Goal: Information Seeking & Learning: Learn about a topic

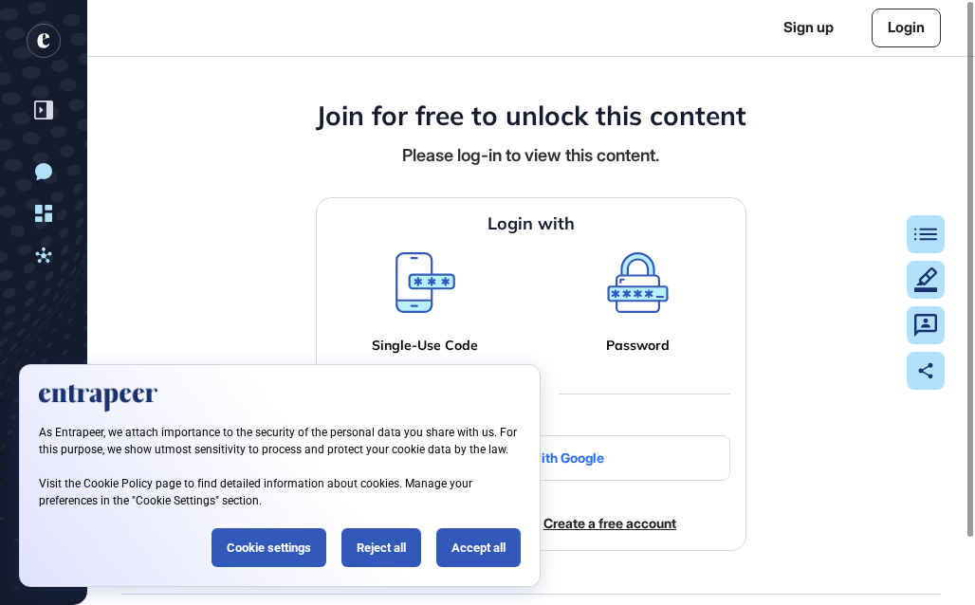
click at [224, 247] on div "Join for free to unlock this content Please log-in to view this content. Login …" at bounding box center [530, 325] width 887 height 537
click at [472, 543] on div "Accept all" at bounding box center [478, 547] width 84 height 39
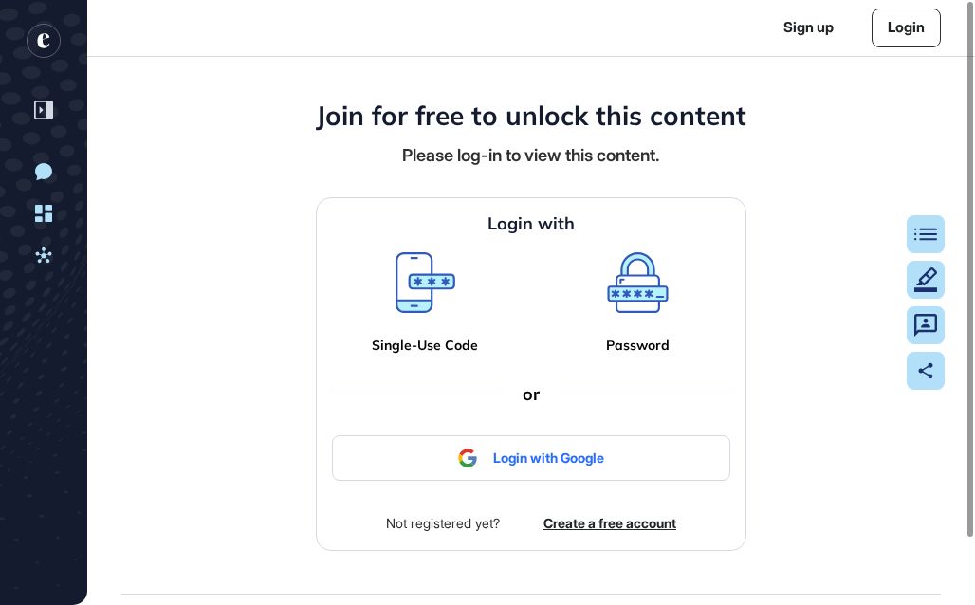
click at [420, 314] on link at bounding box center [425, 285] width 60 height 66
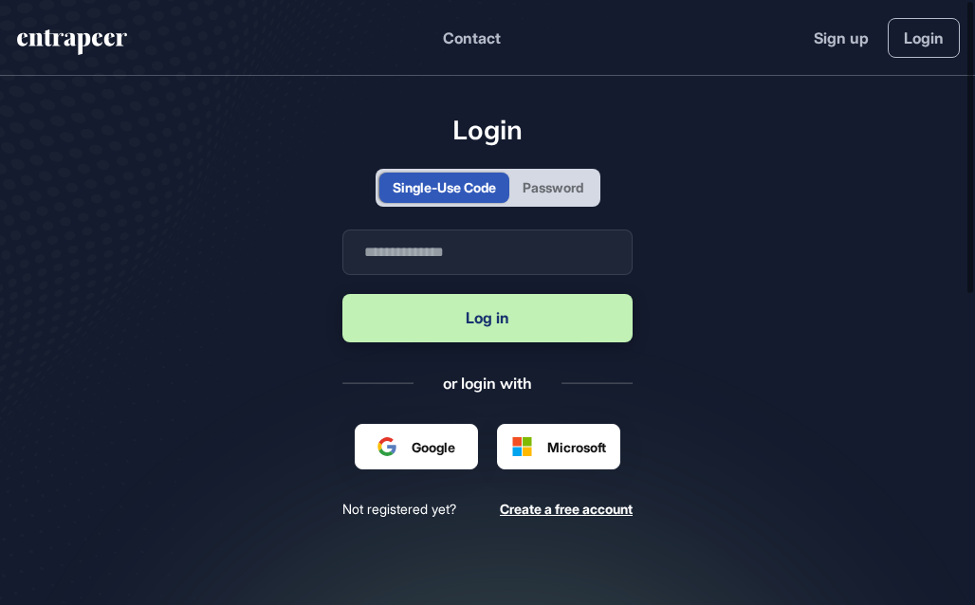
scroll to position [1, 1]
click at [412, 253] on input "text" at bounding box center [487, 252] width 290 height 46
click at [482, 256] on input "text" at bounding box center [487, 252] width 290 height 46
type input "**********"
click at [478, 310] on button "Log in" at bounding box center [487, 318] width 290 height 48
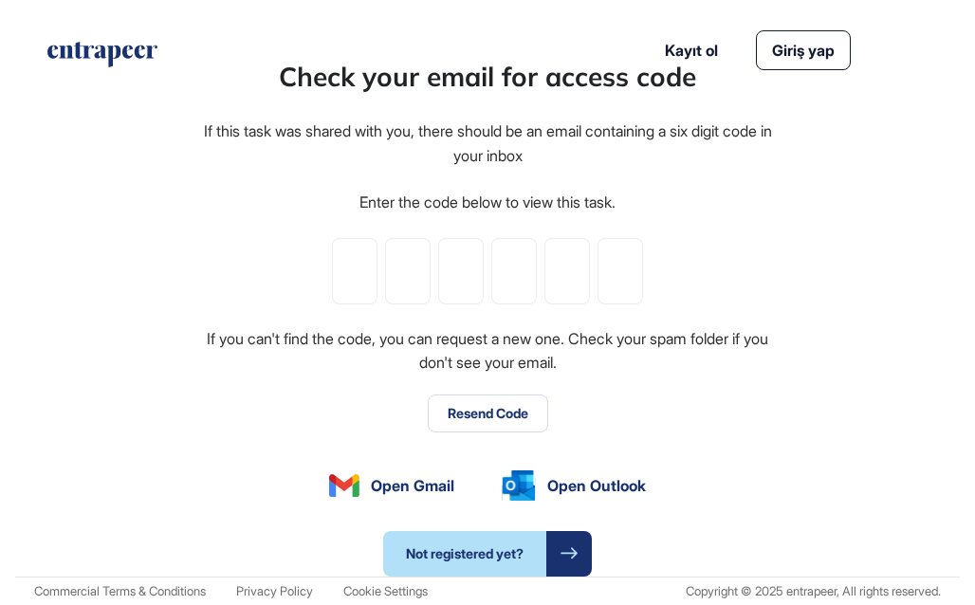
type input "*"
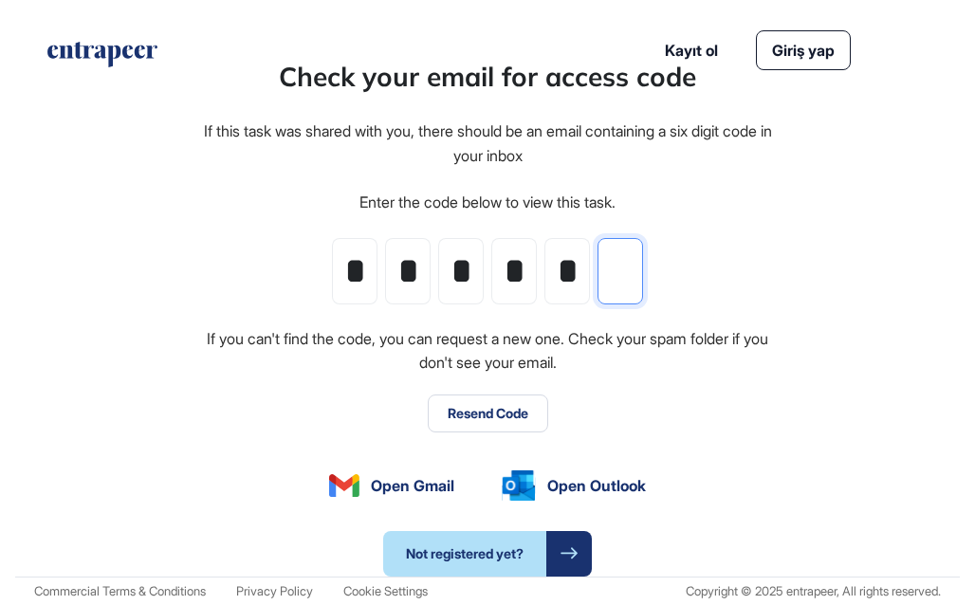
type input "*"
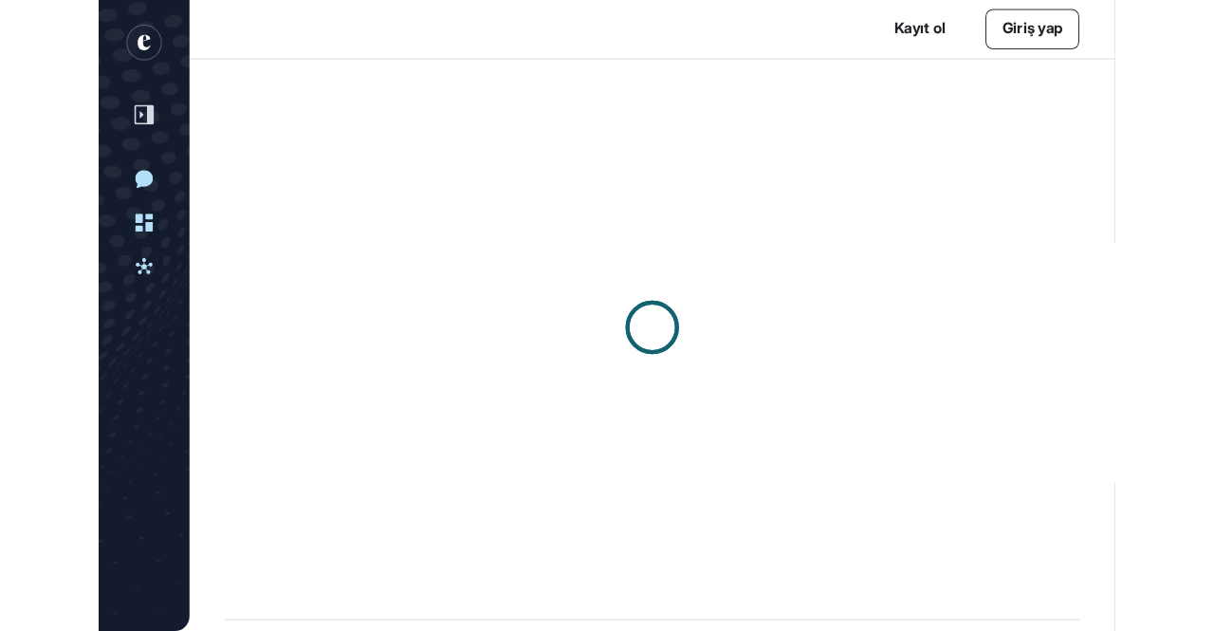
scroll to position [631, 1214]
